Goal: Communication & Community: Answer question/provide support

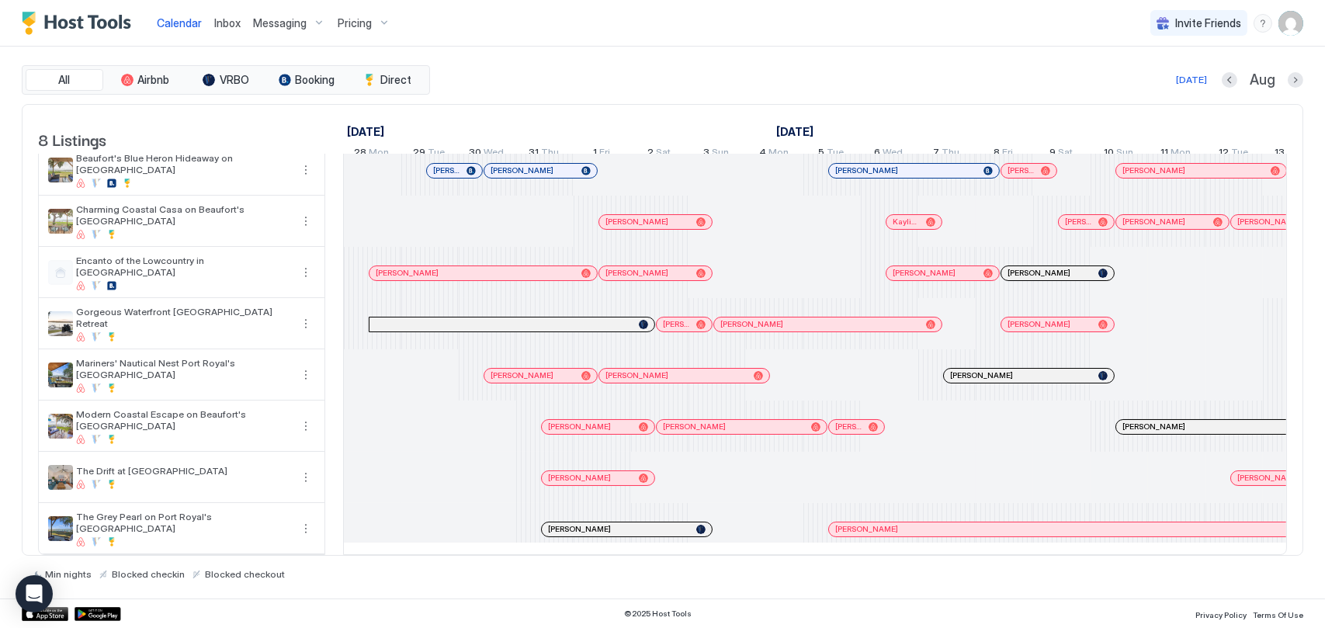
scroll to position [0, 862]
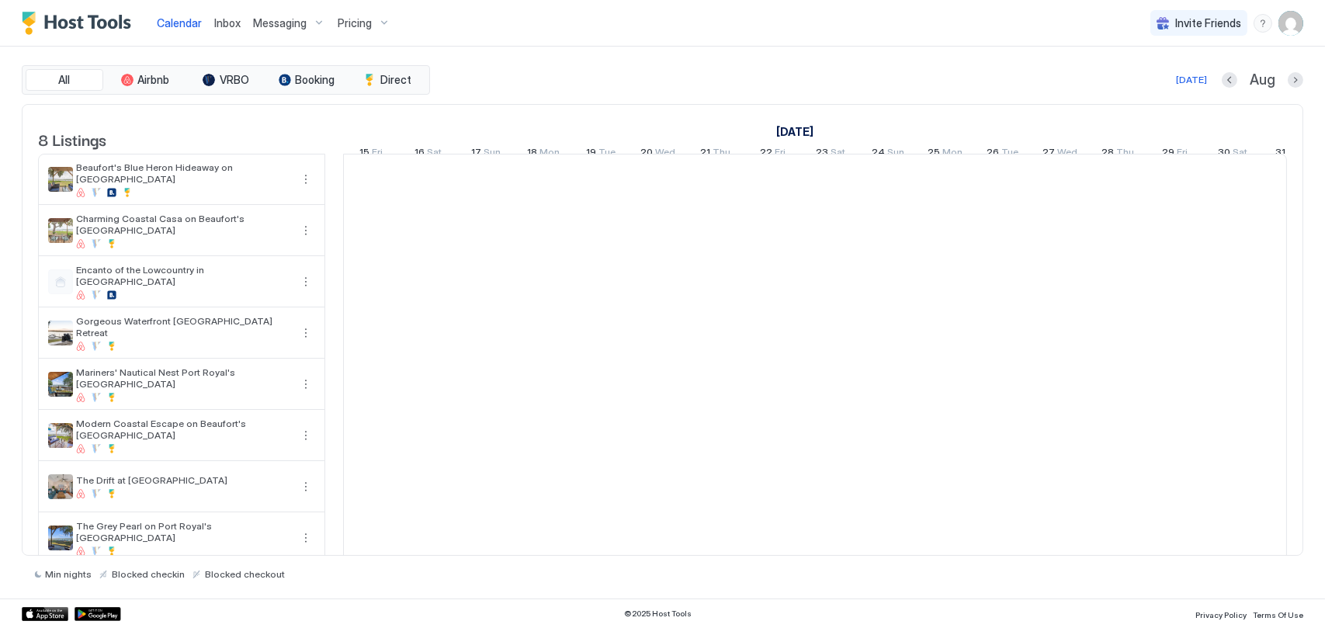
scroll to position [0, 862]
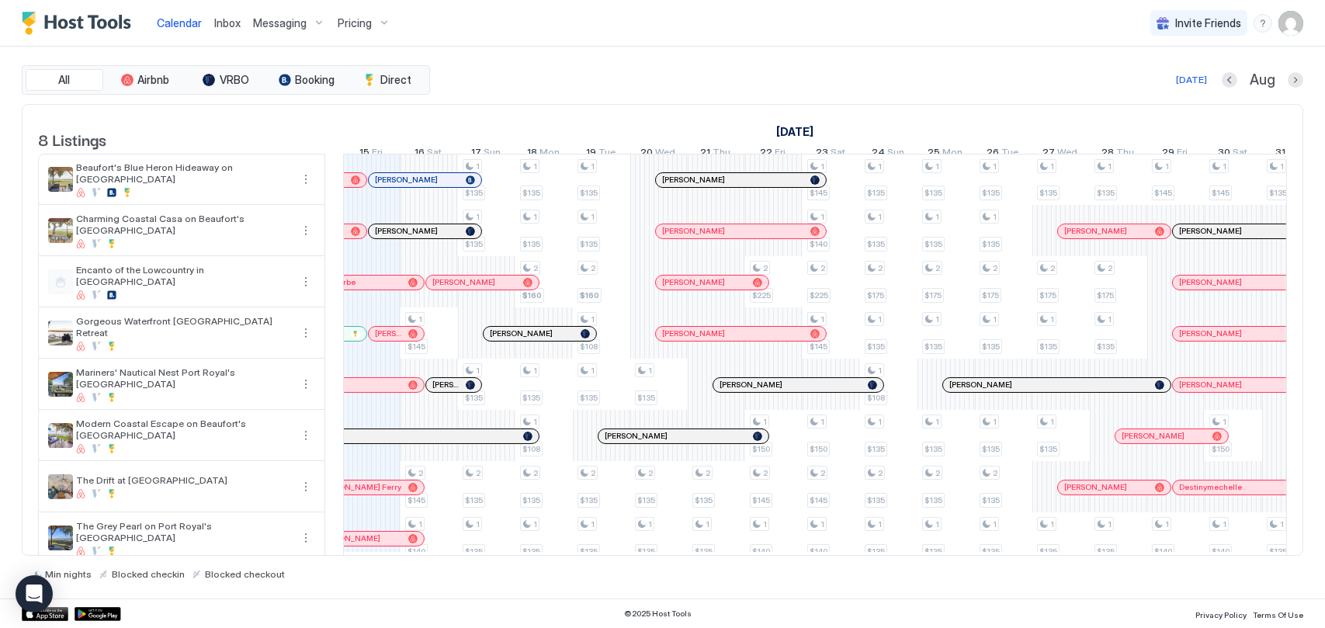
click at [224, 28] on span "Inbox" at bounding box center [227, 22] width 26 height 13
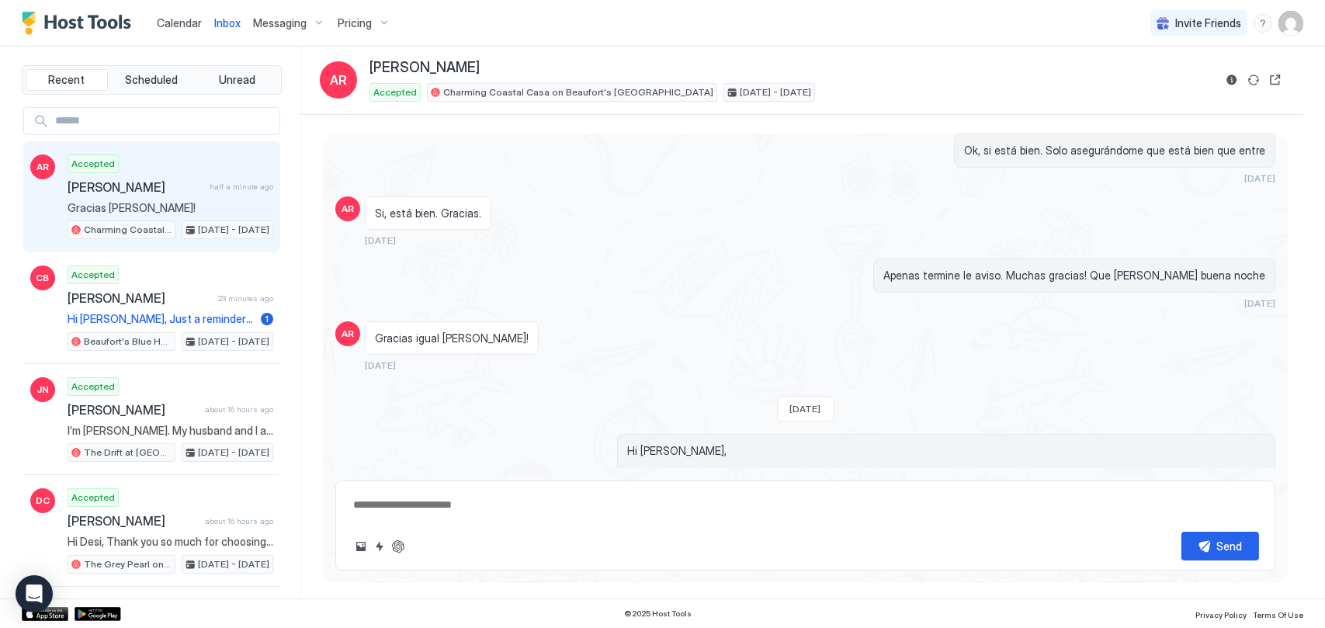
scroll to position [1196, 0]
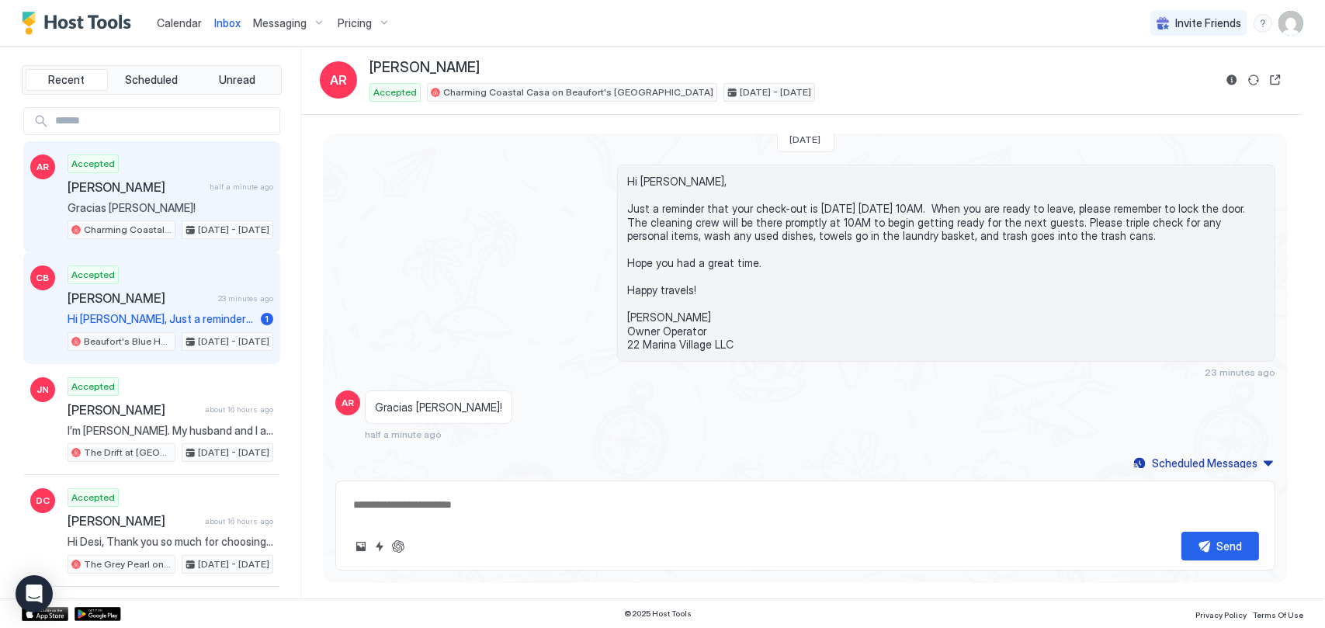
click at [145, 300] on span "Christina Bunch" at bounding box center [140, 298] width 144 height 16
drag, startPoint x: 145, startPoint y: 300, endPoint x: 217, endPoint y: 316, distance: 73.8
click at [217, 316] on span "Hi Christina, Just a reminder that your check-out is today Fri, August 15th at …" at bounding box center [161, 319] width 187 height 14
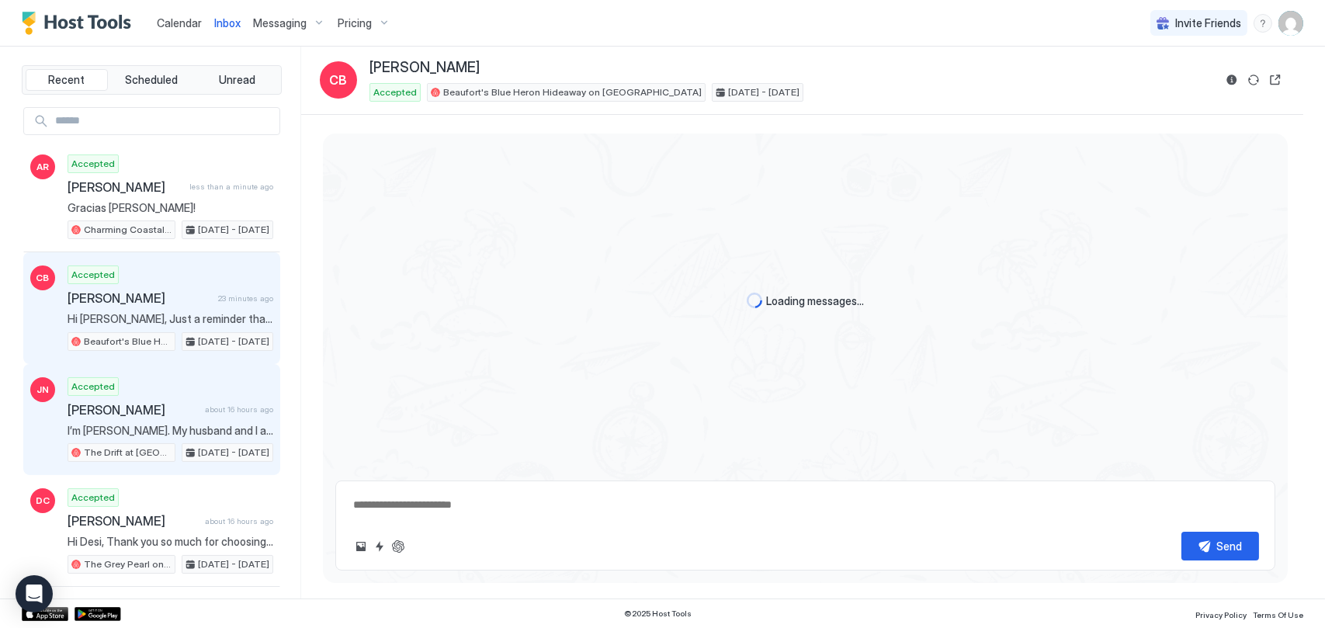
scroll to position [1945, 0]
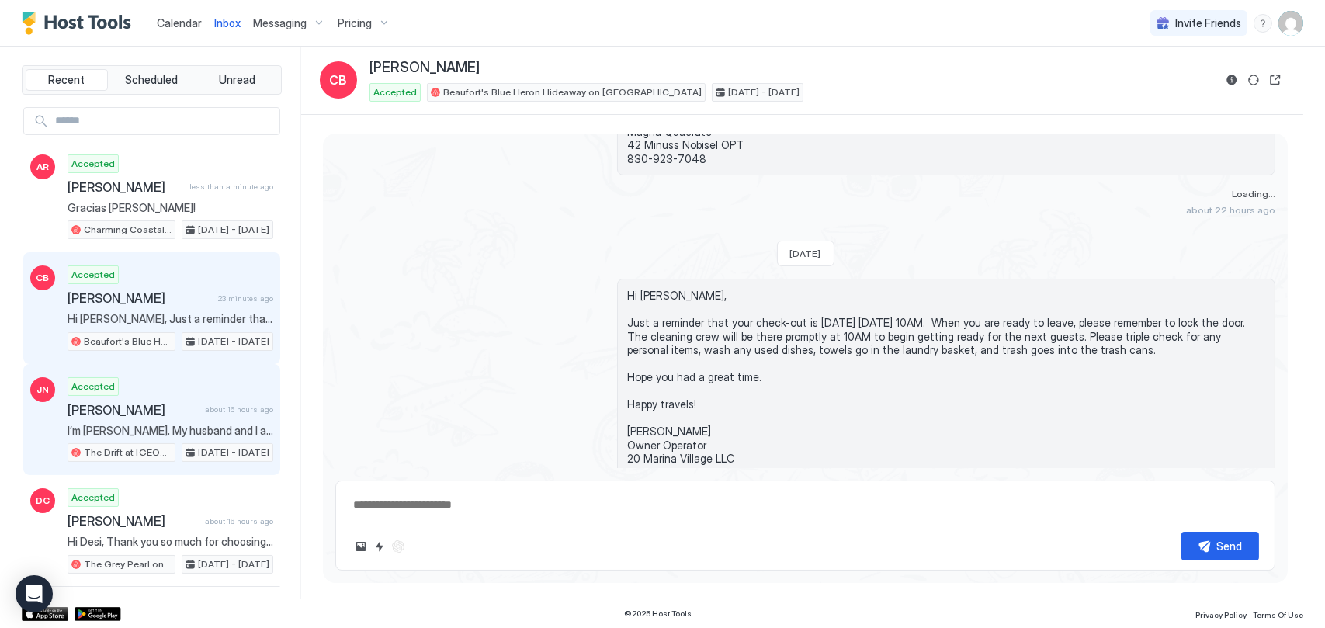
click at [182, 393] on div "Accepted Janis Norgaard about 16 hours ago I’m Janis. My husband and I are arri…" at bounding box center [171, 419] width 206 height 85
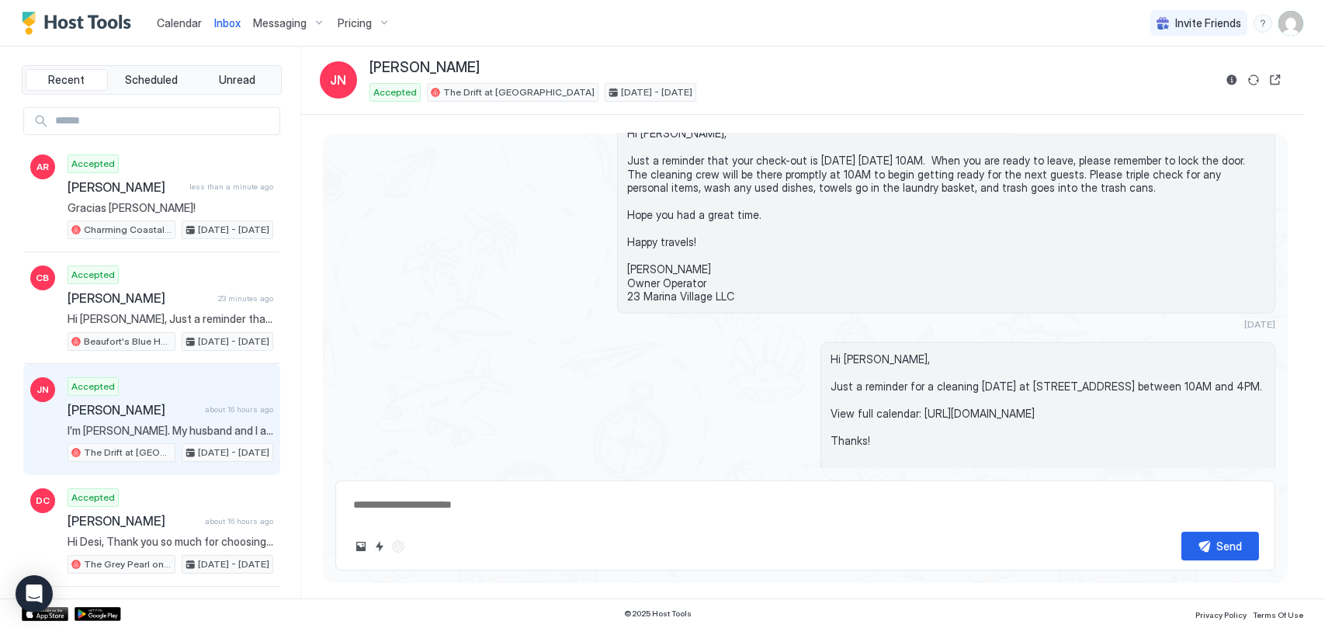
scroll to position [2736, 0]
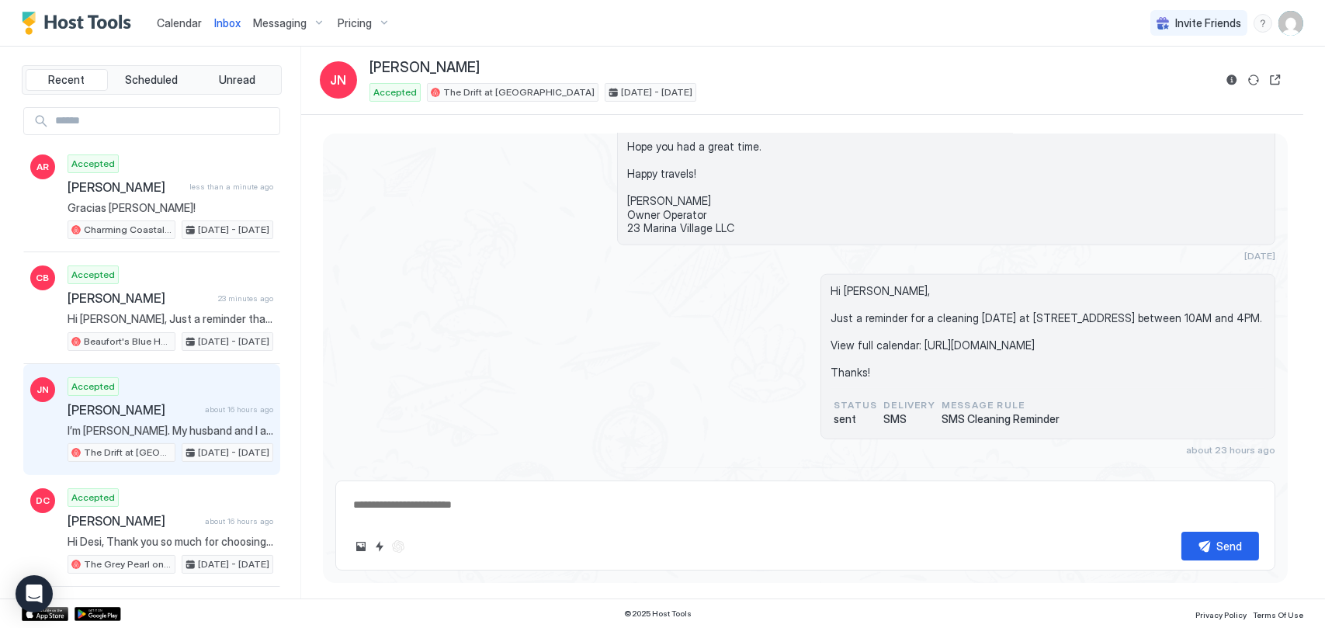
type textarea "*"
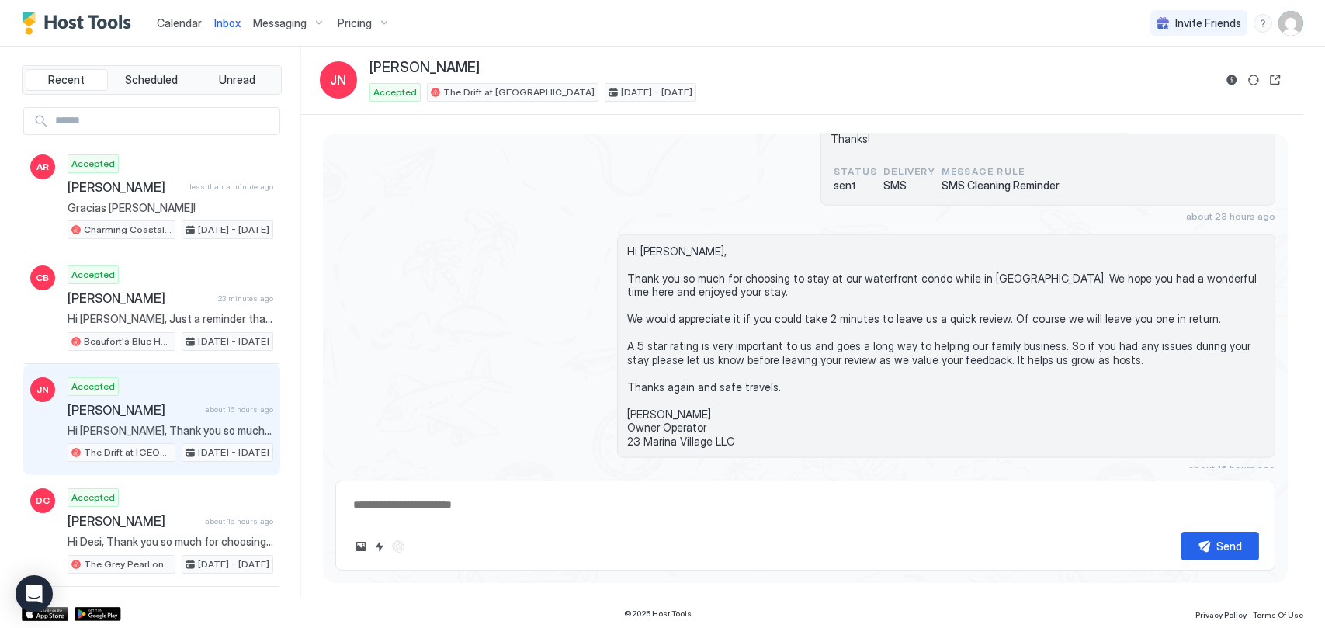
scroll to position [3279, 0]
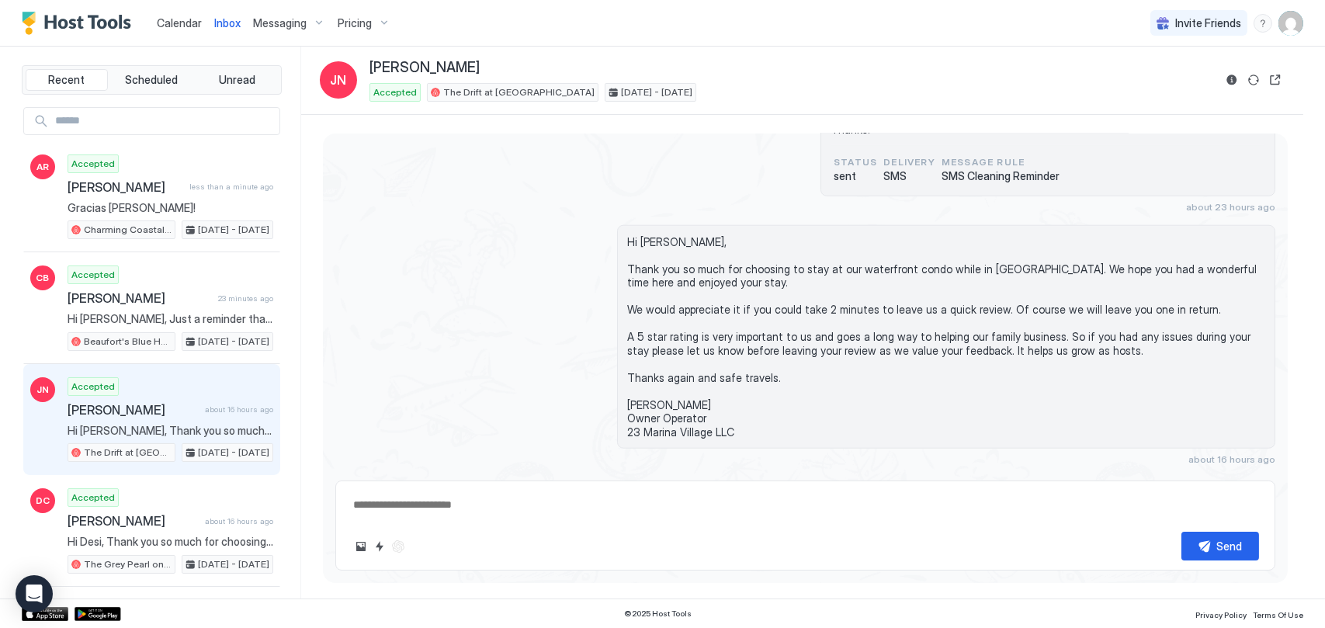
click at [165, 21] on span "Calendar" at bounding box center [179, 22] width 45 height 13
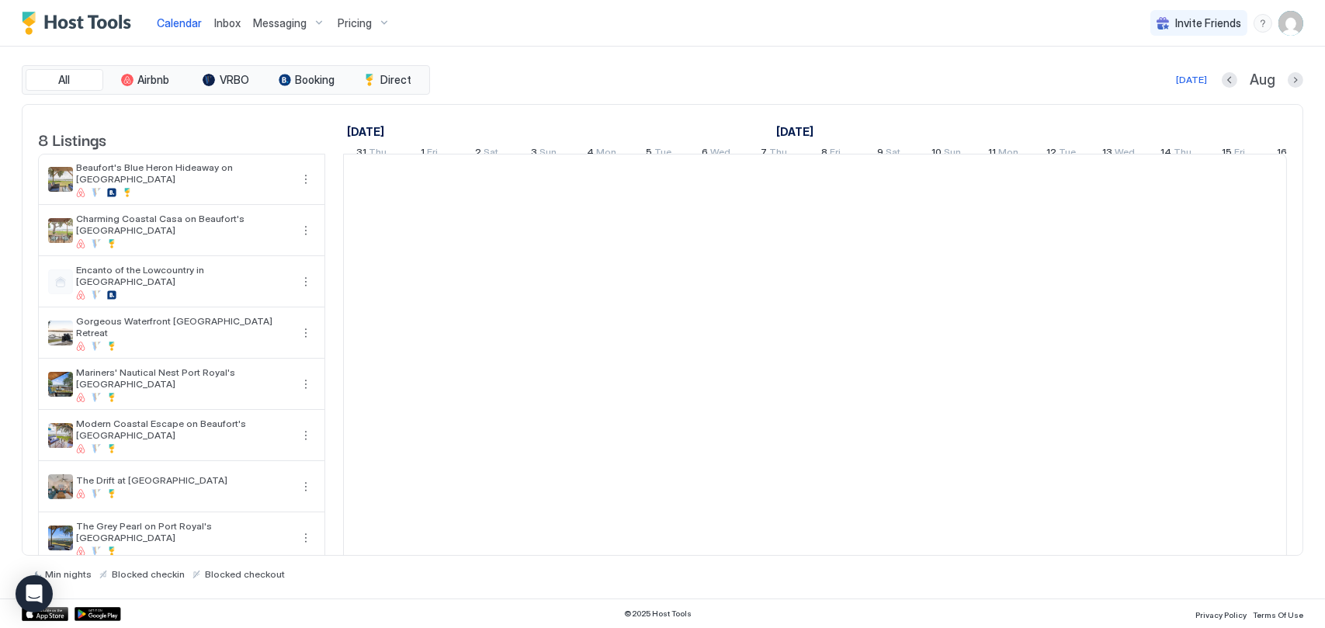
scroll to position [0, 862]
